Goal: Task Accomplishment & Management: Use online tool/utility

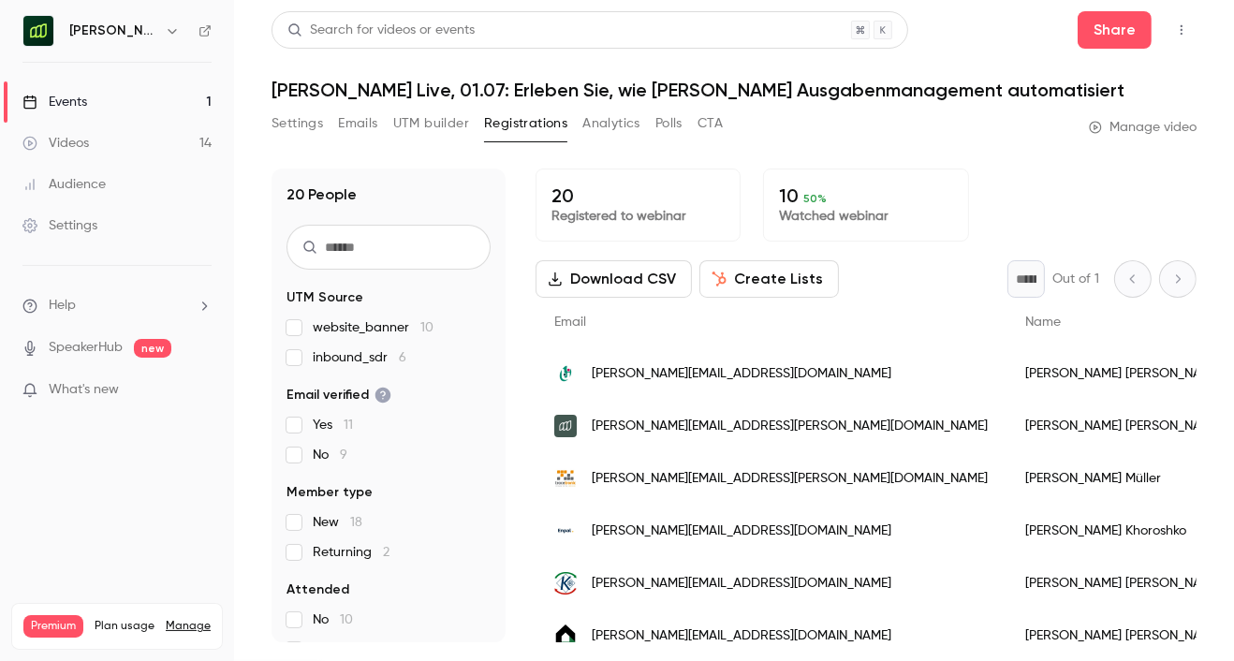
click at [117, 35] on h6 "[PERSON_NAME] ([GEOGRAPHIC_DATA])" at bounding box center [113, 31] width 88 height 19
click at [109, 148] on link "Videos 14" at bounding box center [117, 143] width 234 height 41
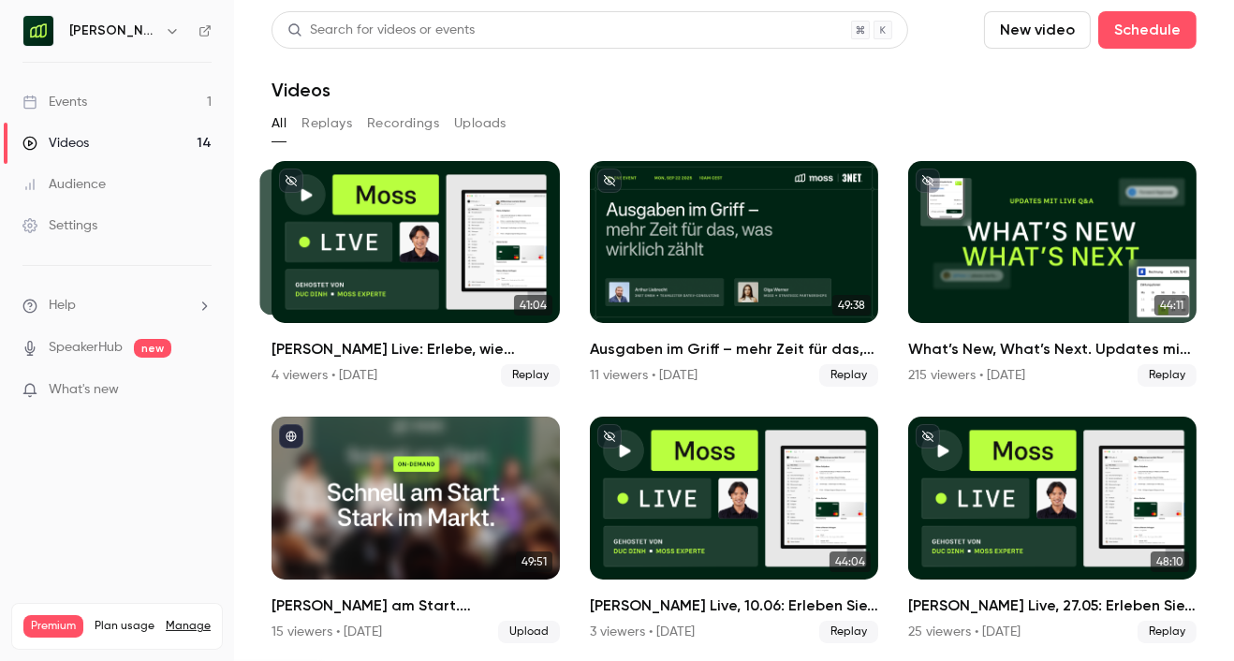
click at [84, 110] on div "Events" at bounding box center [54, 102] width 65 height 19
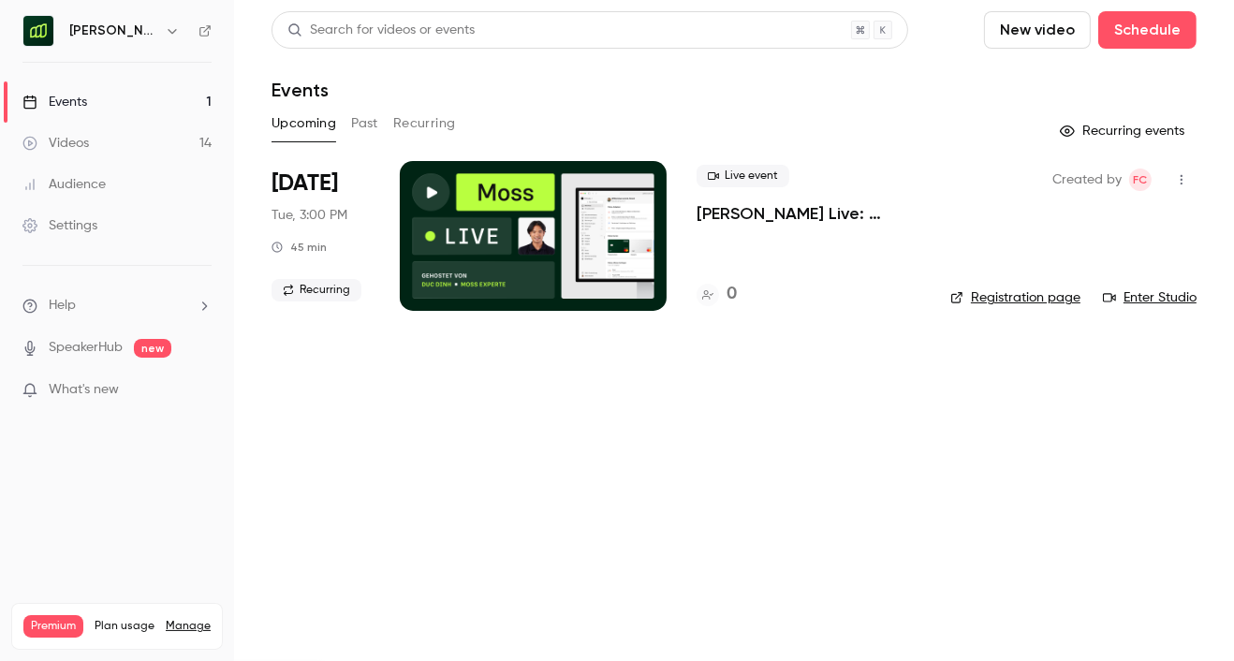
click at [419, 119] on button "Recurring" at bounding box center [424, 124] width 63 height 30
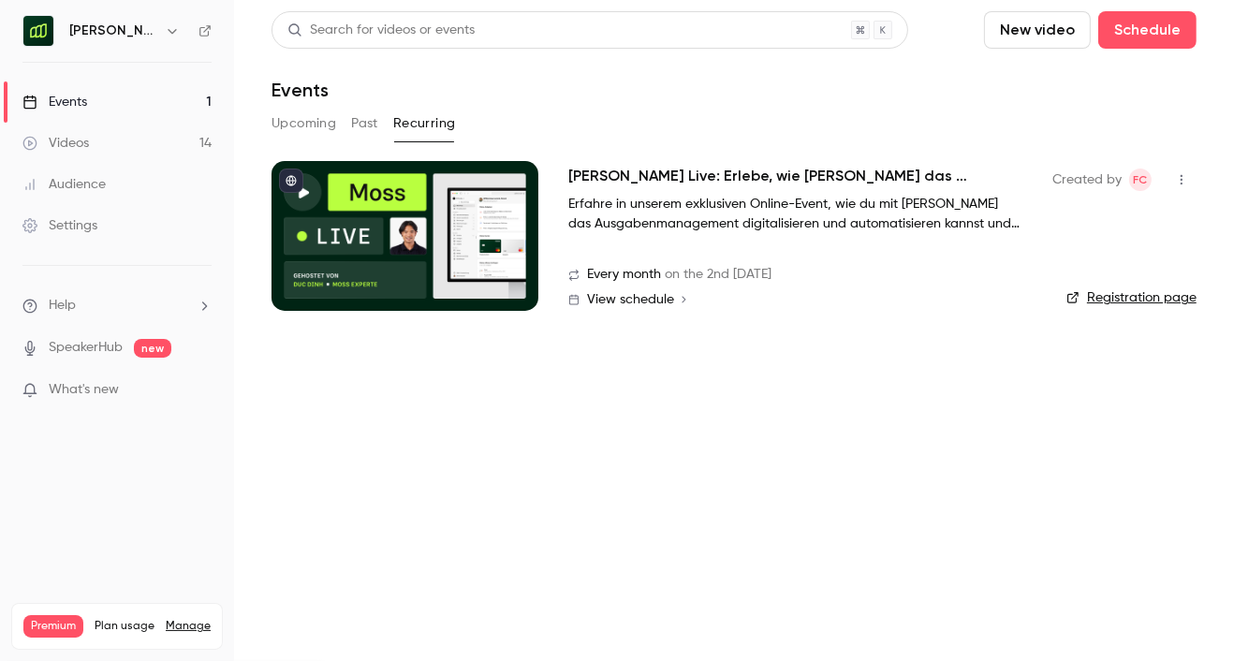
click at [358, 127] on button "Past" at bounding box center [364, 124] width 27 height 30
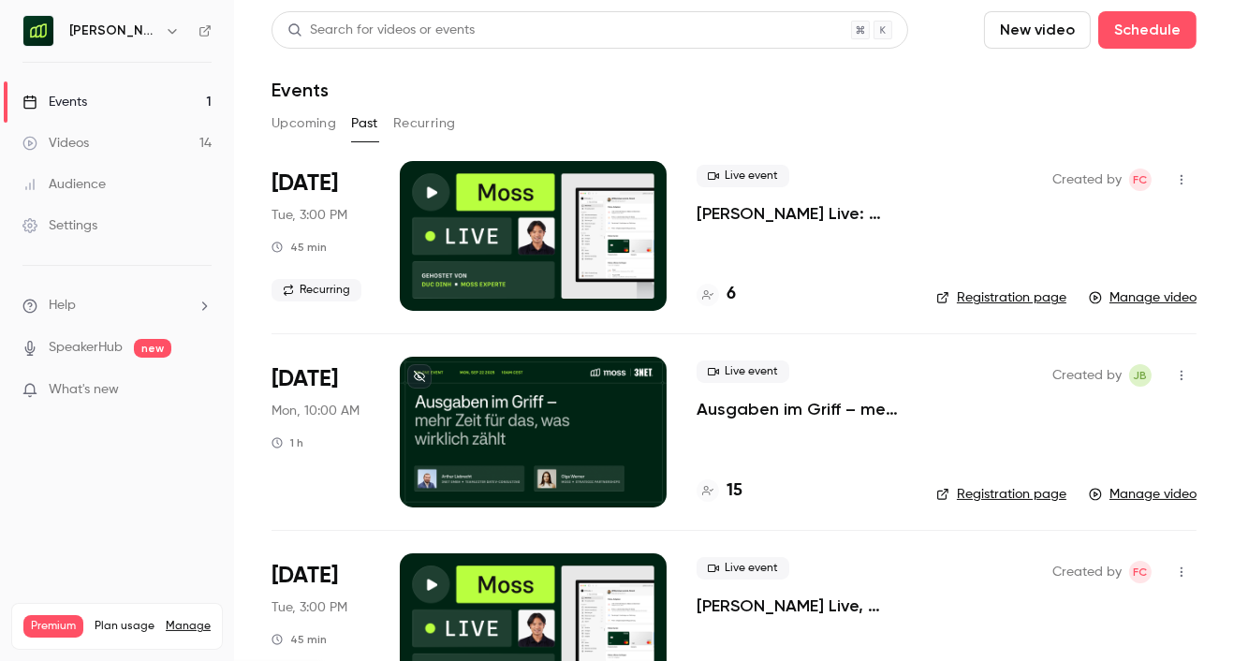
click at [730, 290] on h4 "6" at bounding box center [731, 294] width 9 height 25
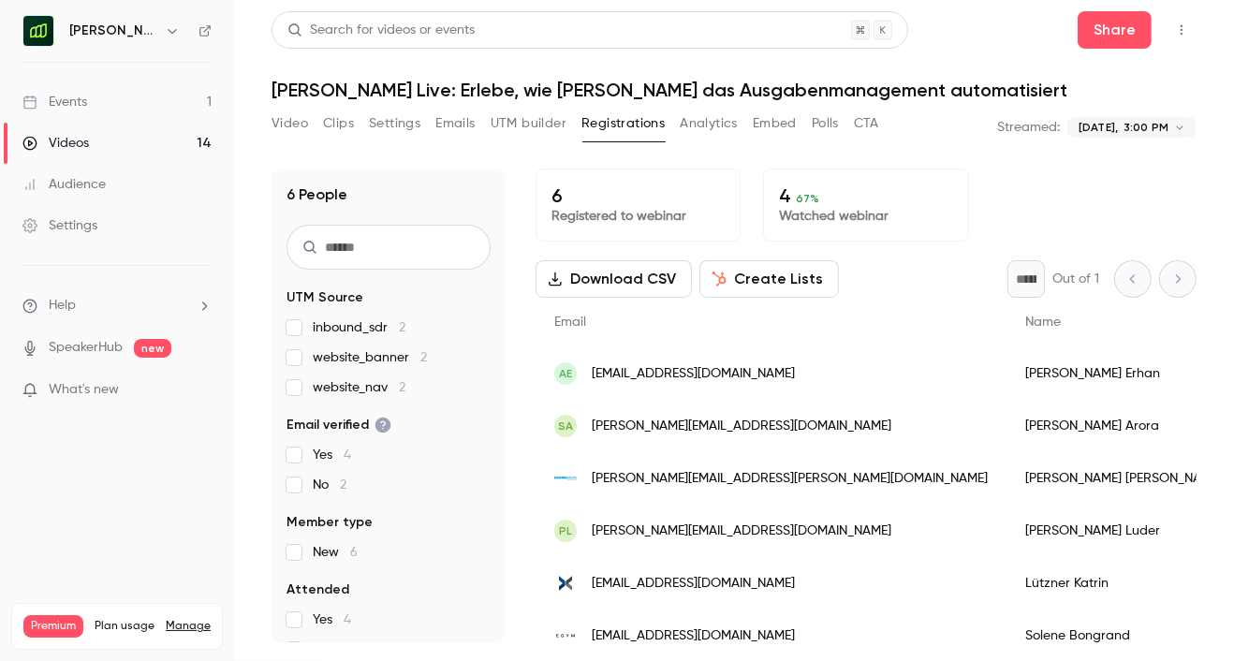
click at [634, 281] on button "Download CSV" at bounding box center [614, 278] width 156 height 37
